Goal: Task Accomplishment & Management: Manage account settings

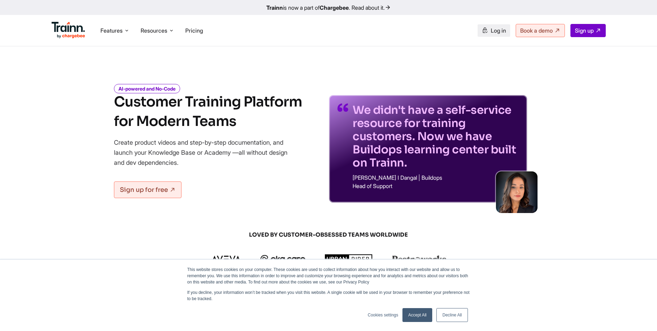
click at [491, 33] on span "Log in" at bounding box center [498, 30] width 15 height 7
click at [491, 30] on span "Log in" at bounding box center [498, 30] width 15 height 7
